Goal: Information Seeking & Learning: Compare options

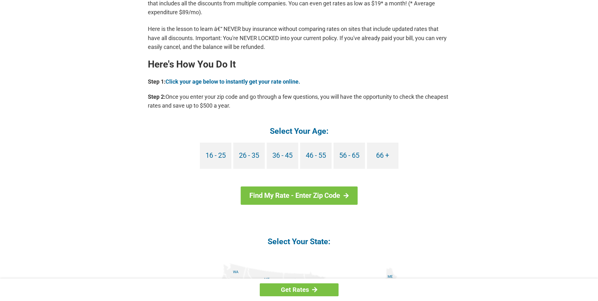
scroll to position [536, 0]
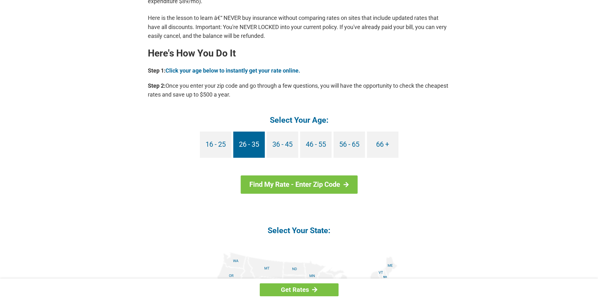
click at [246, 157] on link "26 - 35" at bounding box center [249, 144] width 32 height 26
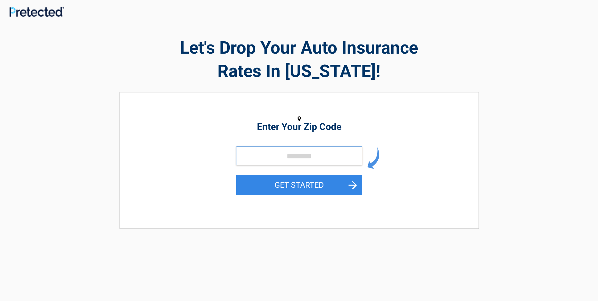
click at [271, 155] on input "tel" at bounding box center [299, 155] width 126 height 19
click at [258, 155] on input "tel" at bounding box center [299, 155] width 126 height 19
type input "*"
type input "*****"
click at [287, 184] on button "GET STARTED" at bounding box center [299, 185] width 126 height 20
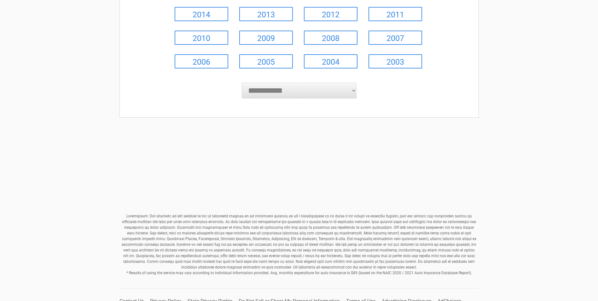
scroll to position [174, 0]
